Goal: Task Accomplishment & Management: Manage account settings

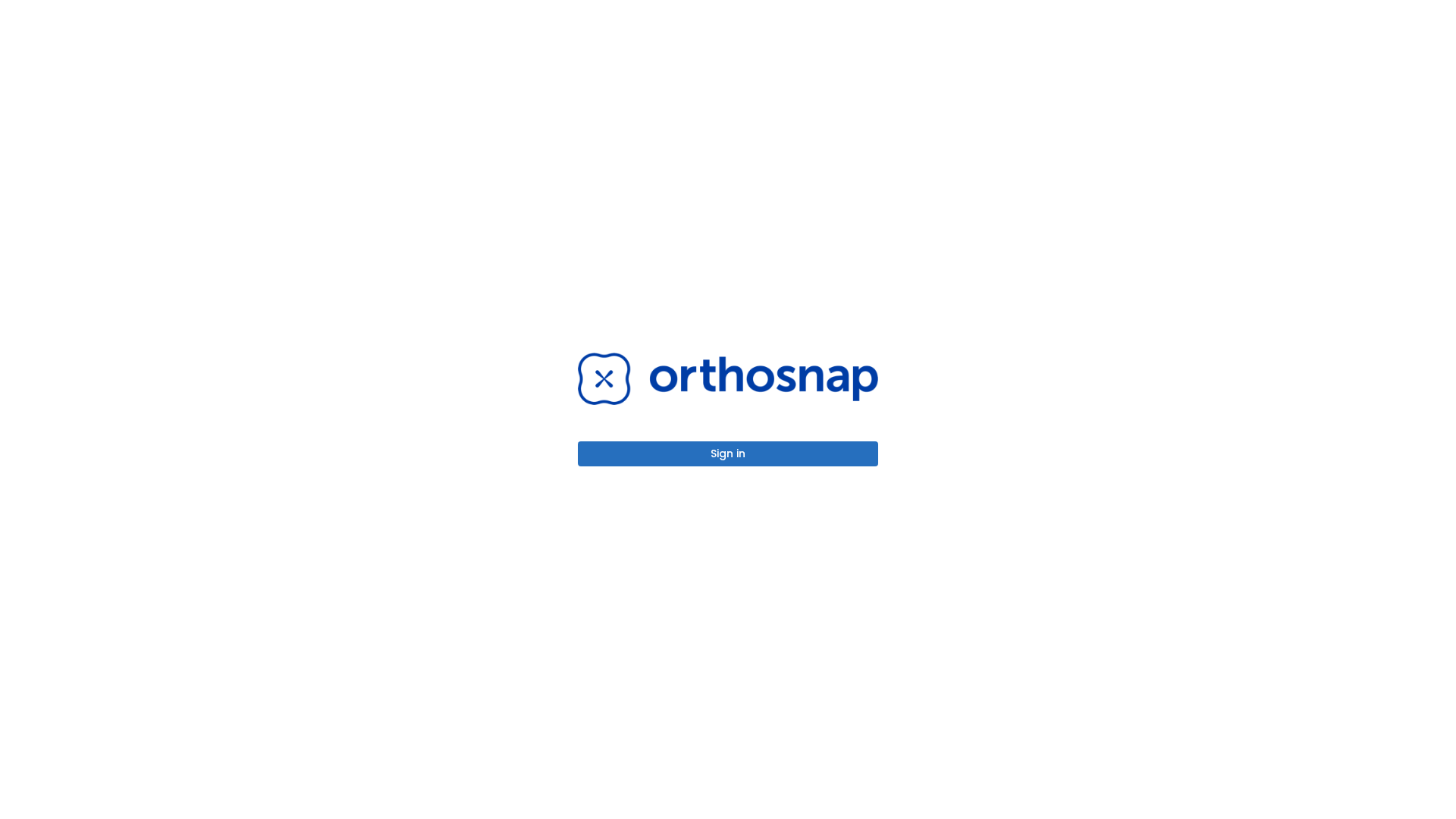
click at [728, 454] on button "Sign in" at bounding box center [727, 453] width 300 height 25
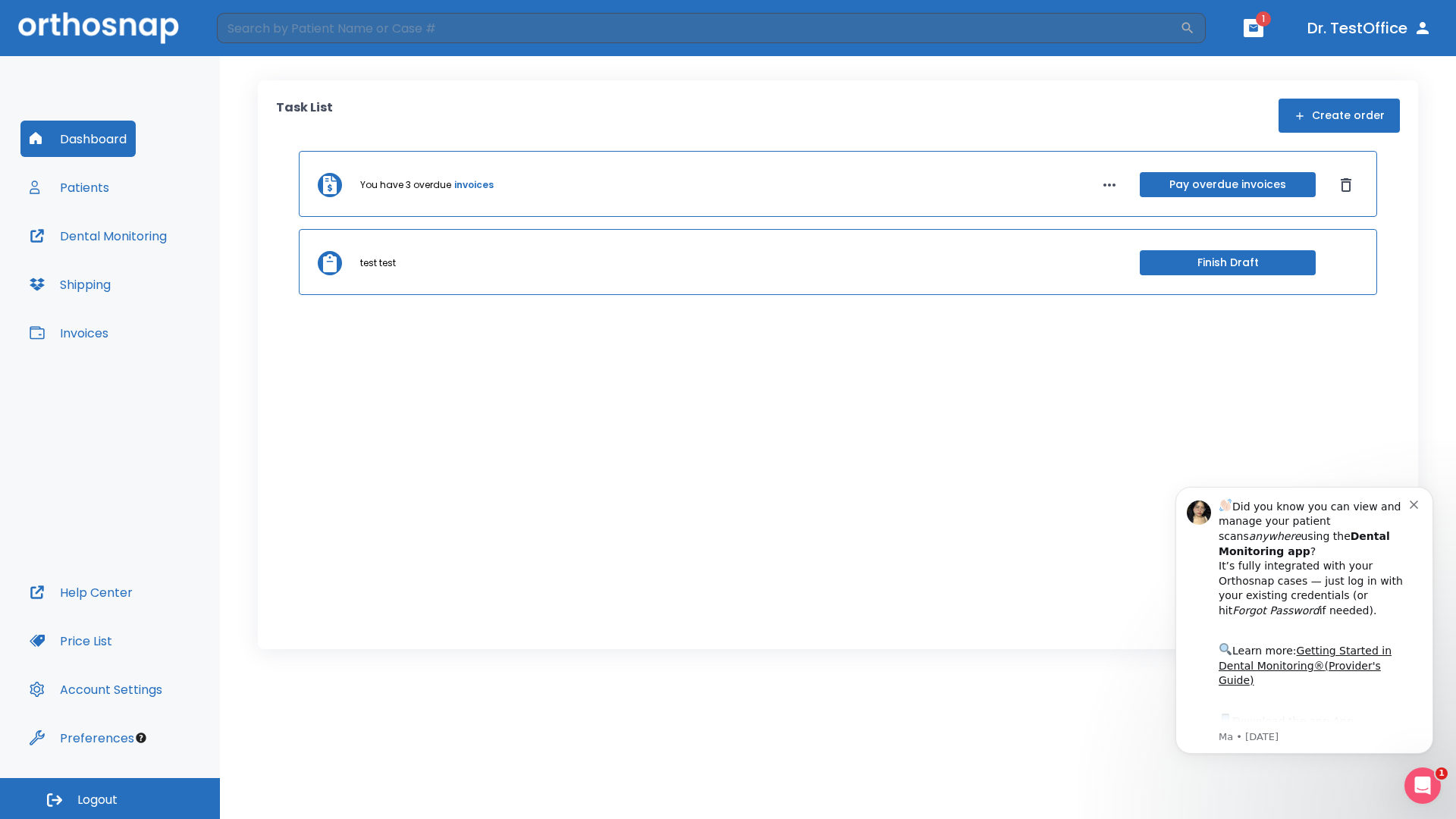
click at [110, 798] on span "Logout" at bounding box center [97, 799] width 40 height 17
